Goal: Find specific page/section: Find specific page/section

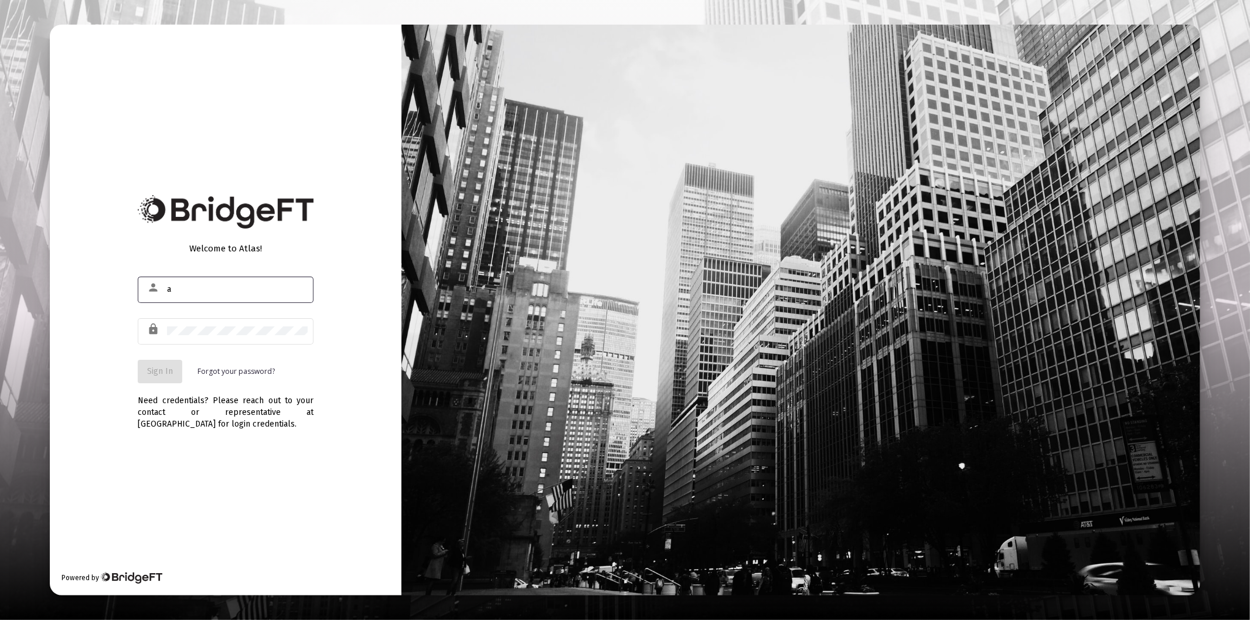
type input "[PERSON_NAME][EMAIL_ADDRESS][DOMAIN_NAME]"
click at [230, 344] on div at bounding box center [237, 331] width 141 height 29
click at [232, 337] on div at bounding box center [237, 331] width 141 height 29
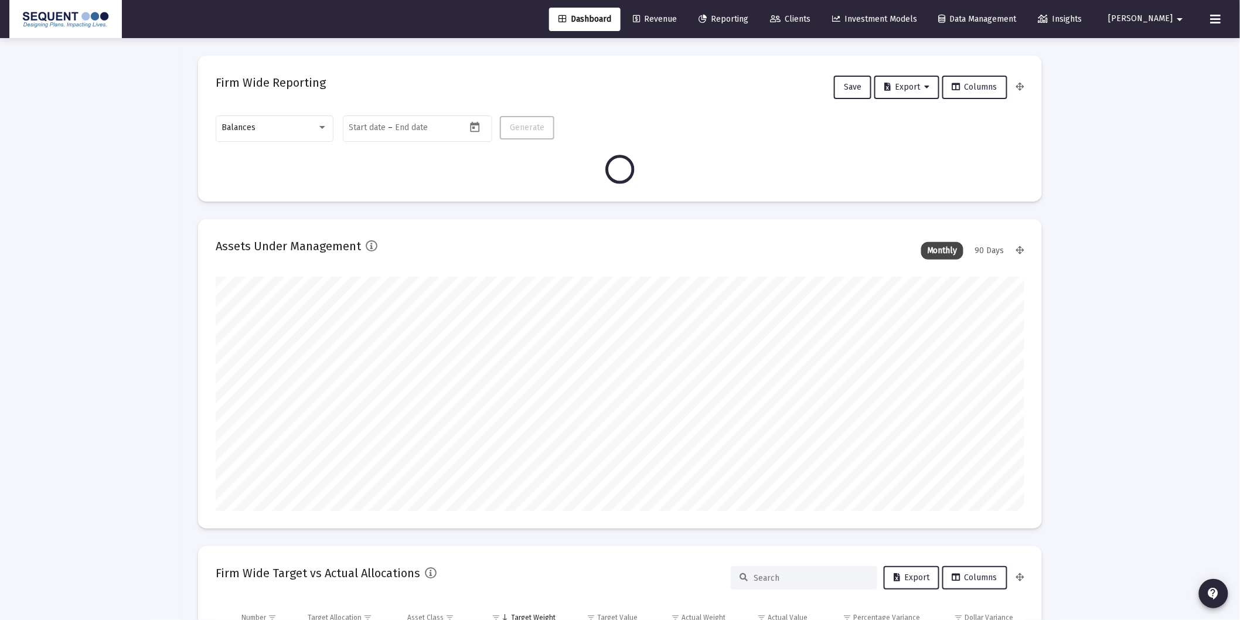
scroll to position [234, 809]
click at [807, 23] on link "Clients" at bounding box center [790, 19] width 59 height 23
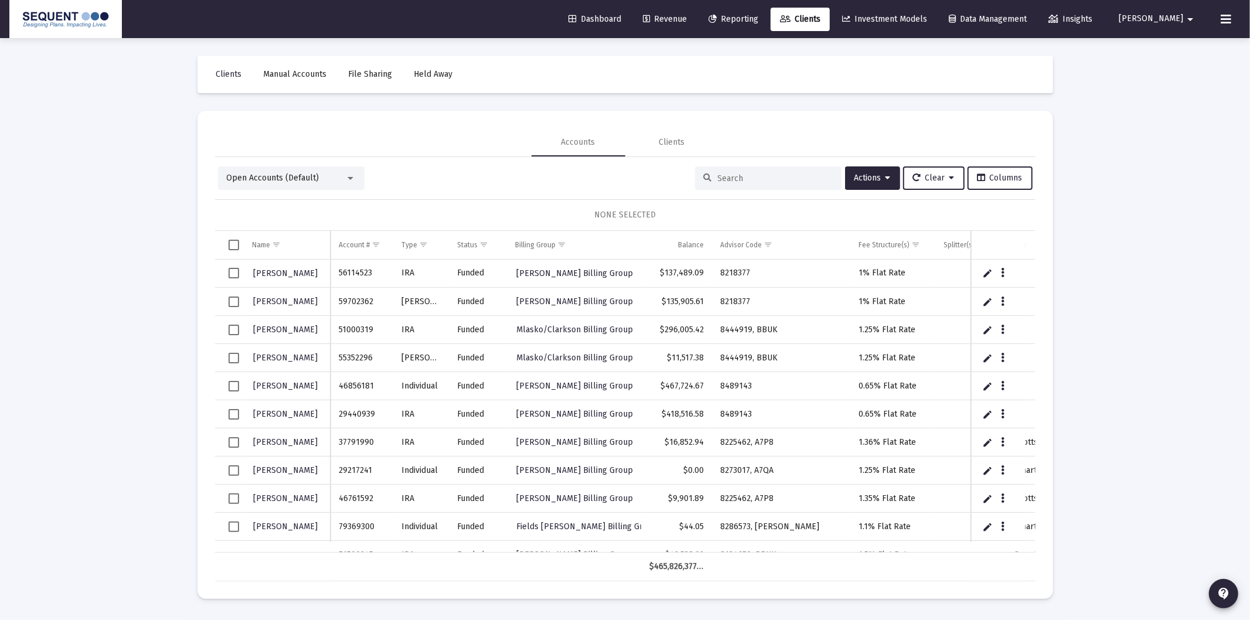
click at [748, 186] on div at bounding box center [768, 177] width 147 height 23
click at [751, 183] on input at bounding box center [775, 179] width 115 height 10
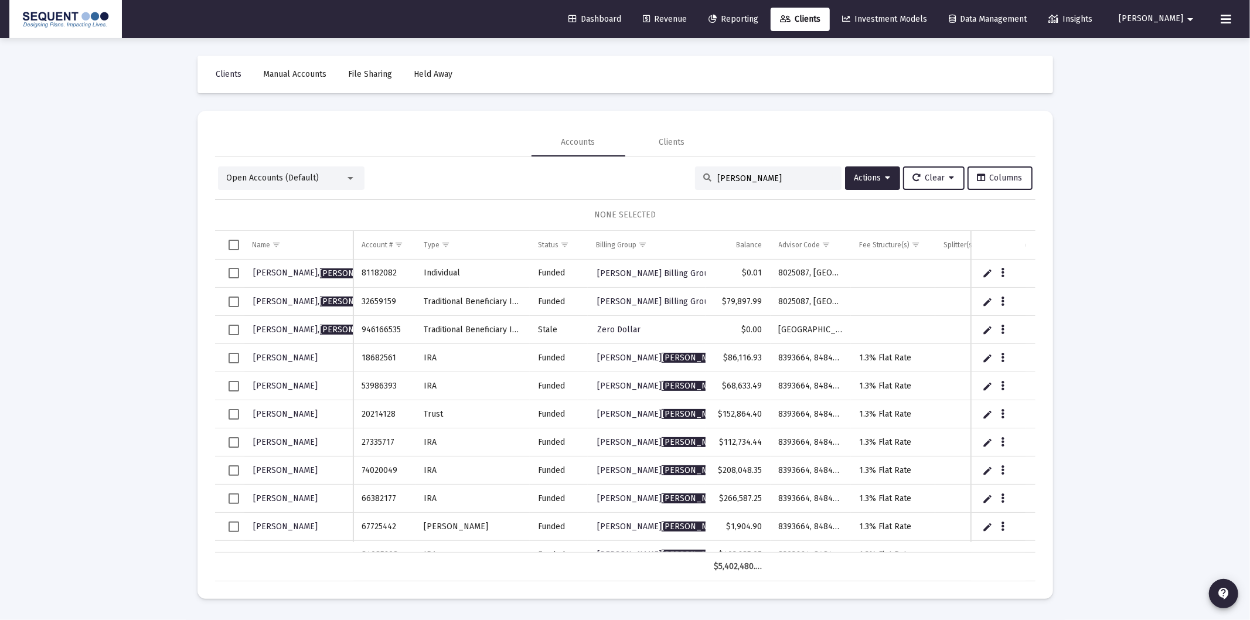
type input "[PERSON_NAME]"
